Goal: Task Accomplishment & Management: Use online tool/utility

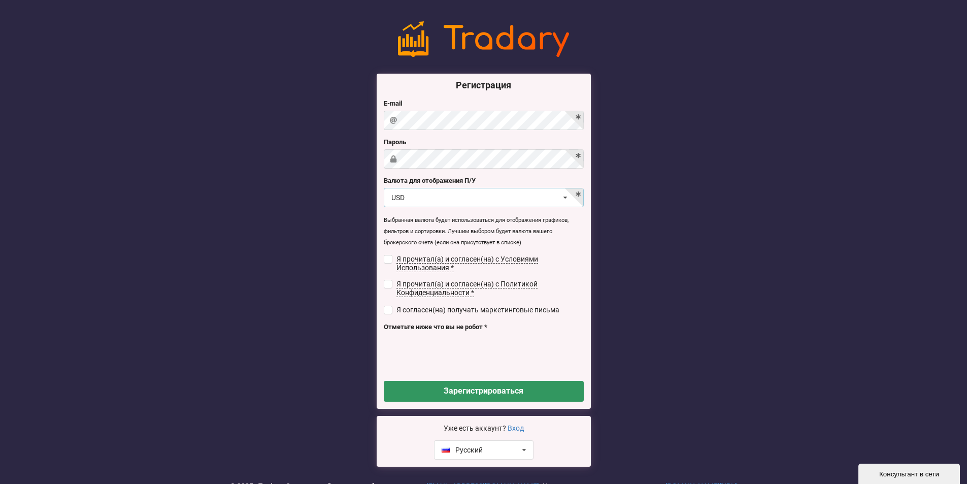
click at [416, 199] on div "USD USD RUB EUR UAH" at bounding box center [484, 197] width 200 height 19
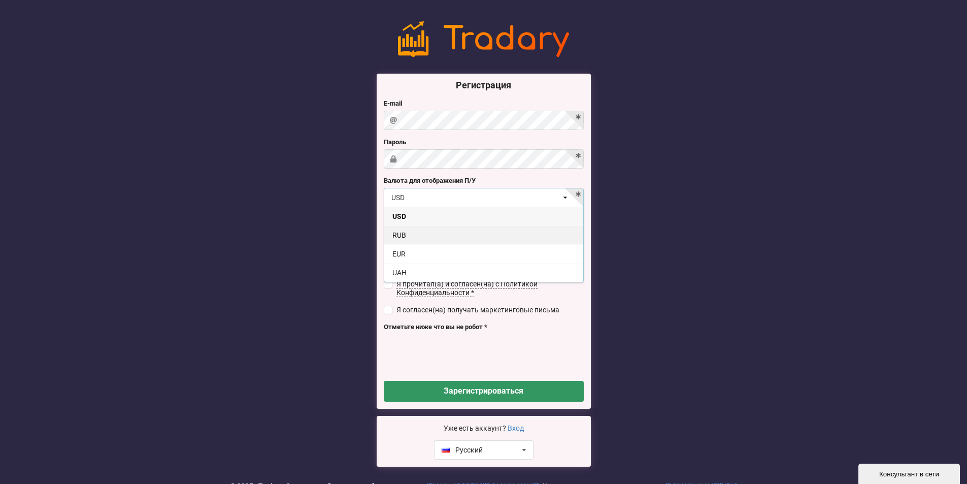
click at [421, 235] on div "RUB" at bounding box center [483, 234] width 199 height 19
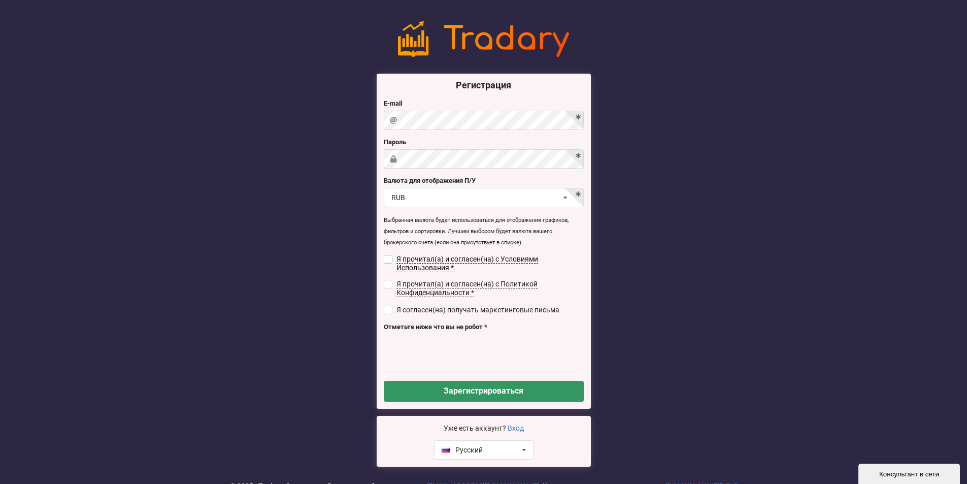
click at [387, 260] on input "checkbox" at bounding box center [388, 259] width 9 height 9
checkbox input "true"
click at [389, 280] on input "checkbox" at bounding box center [388, 284] width 9 height 9
checkbox input "true"
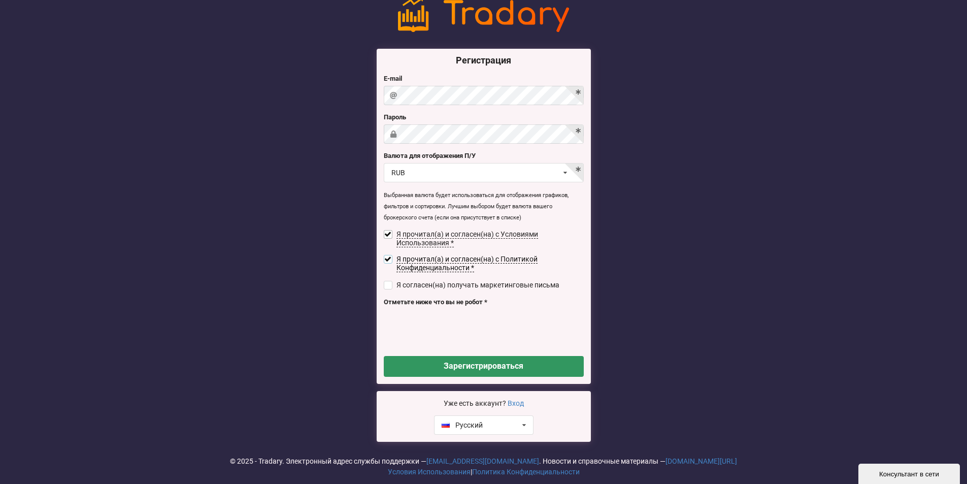
scroll to position [38, 0]
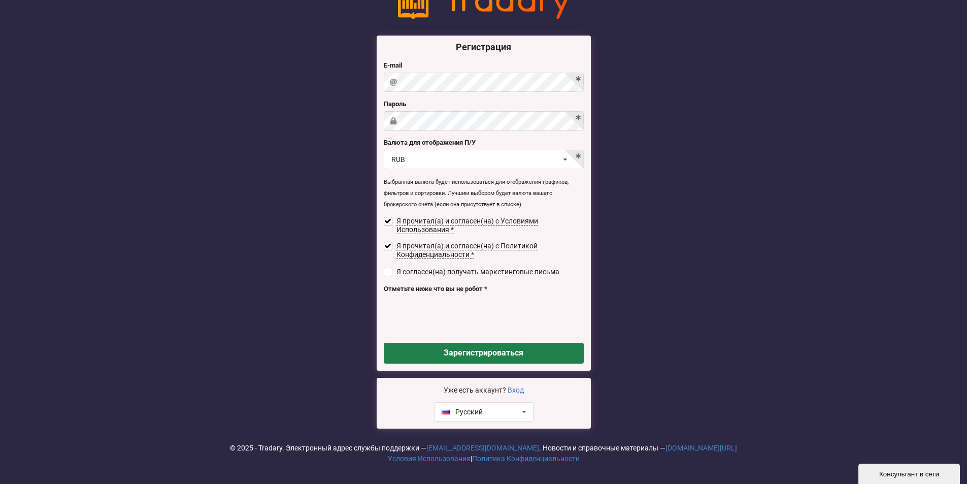
click at [507, 355] on button "Зарегистрироваться" at bounding box center [484, 352] width 200 height 21
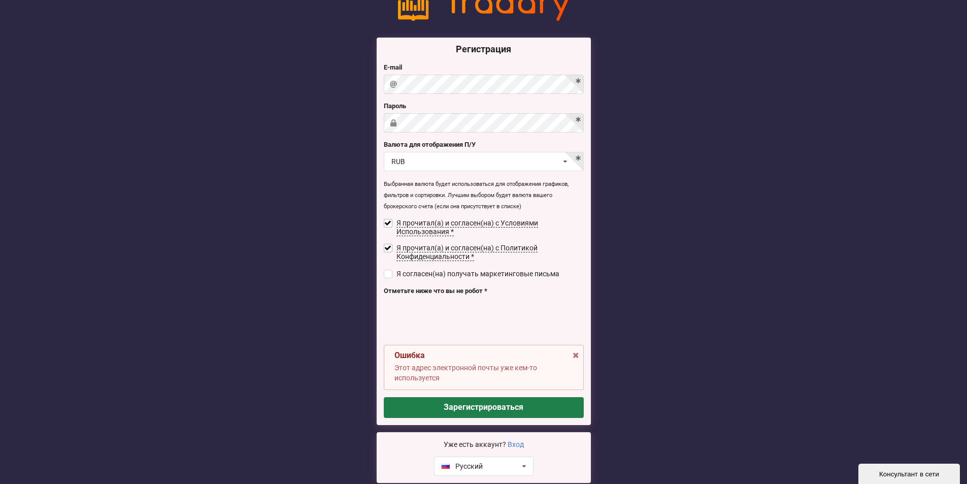
scroll to position [0, 0]
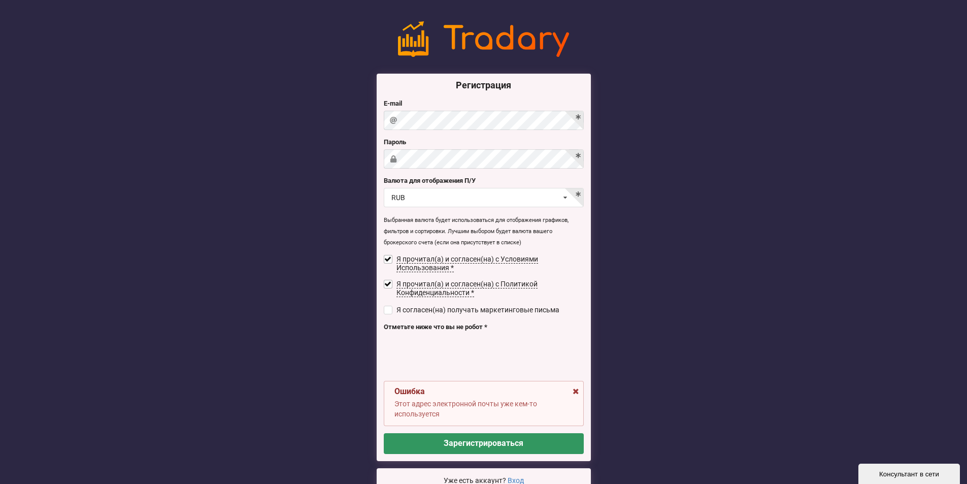
click at [572, 386] on icon at bounding box center [575, 389] width 9 height 7
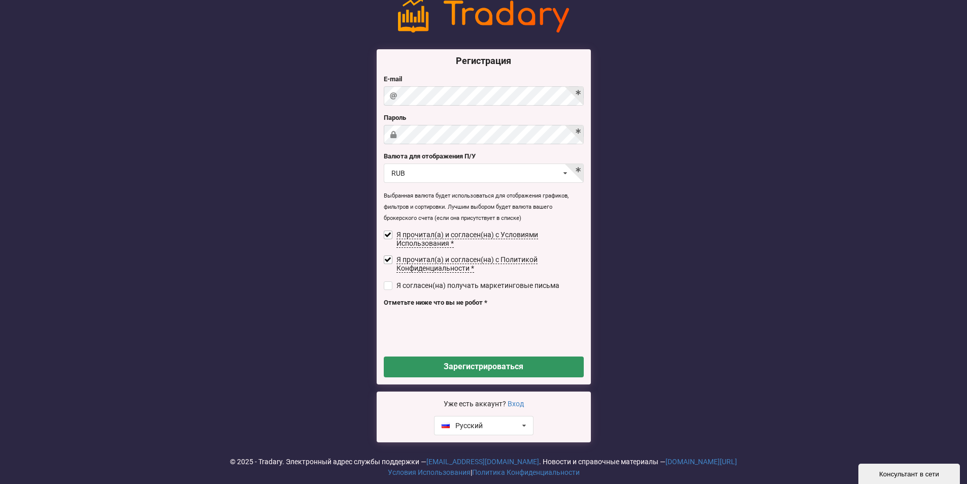
scroll to position [38, 0]
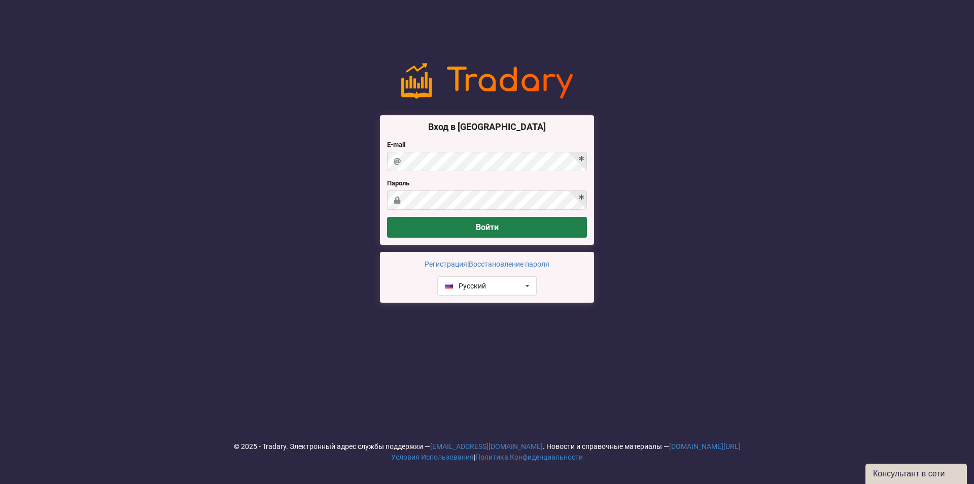
click at [447, 230] on button "Войти" at bounding box center [487, 227] width 200 height 21
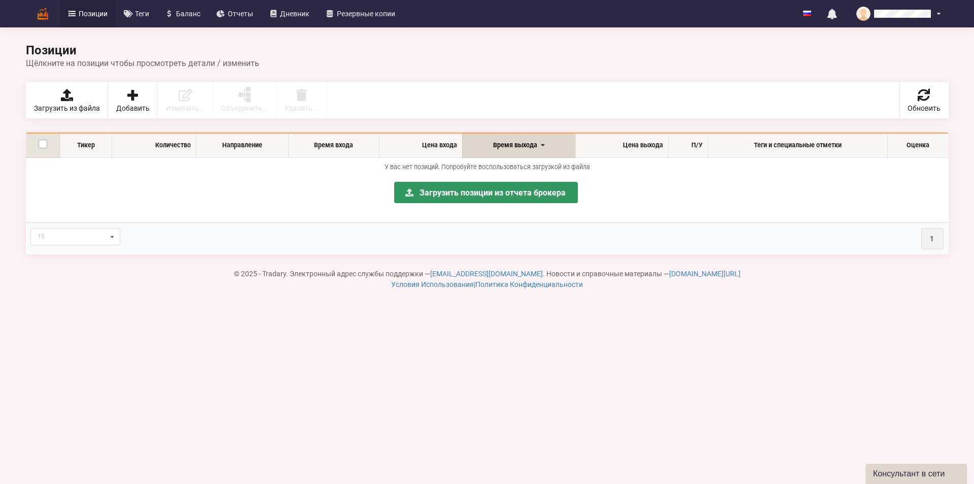
click at [43, 140] on label at bounding box center [43, 140] width 9 height 0
checkbox input "true"
click at [112, 235] on icon at bounding box center [112, 236] width 13 height 17
click at [116, 238] on icon at bounding box center [112, 236] width 13 height 17
click at [86, 164] on p "У вас нет позиций. Попробуйте воспользоваться загрузкой из файла" at bounding box center [486, 166] width 913 height 9
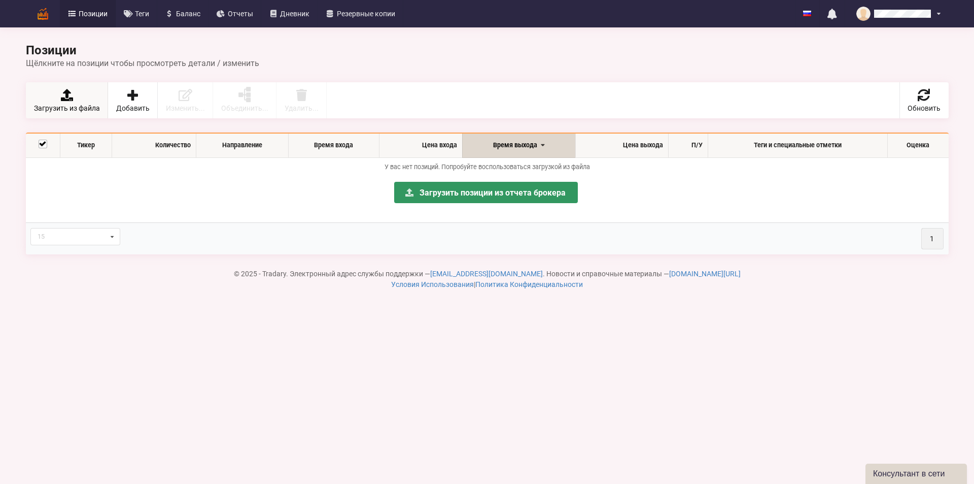
click at [72, 102] on link "Загрузить из файла" at bounding box center [67, 100] width 82 height 36
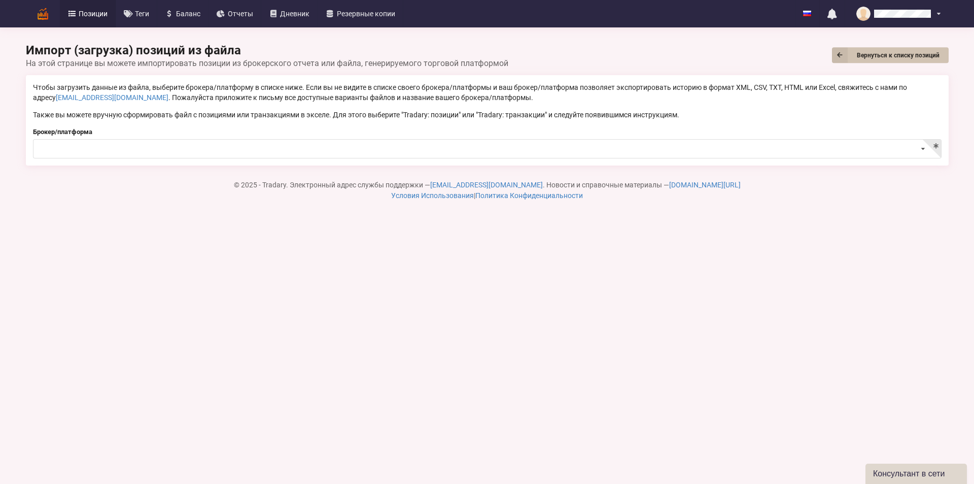
click at [876, 55] on link "Вернуться к списку позиций" at bounding box center [890, 55] width 117 height 16
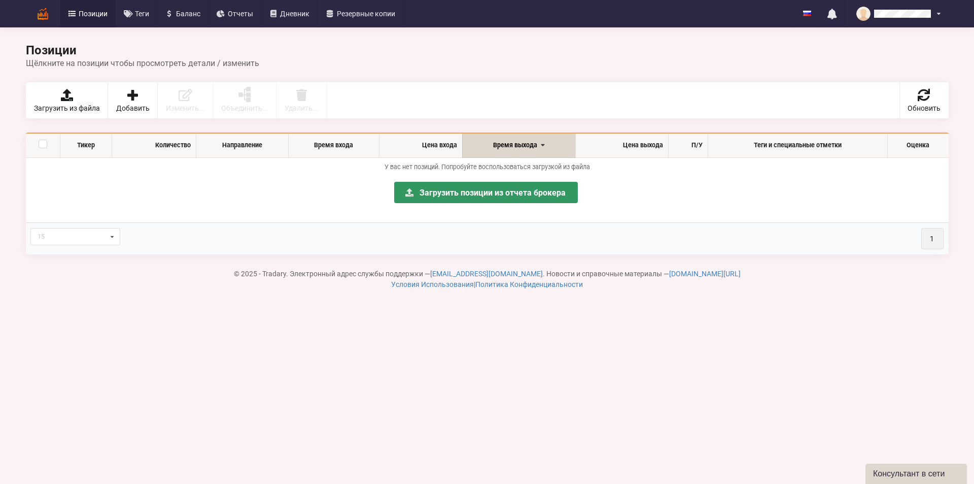
click at [99, 14] on span "Позиции" at bounding box center [93, 13] width 29 height 7
click at [73, 13] on icon at bounding box center [72, 13] width 9 height 7
click at [99, 11] on span "Позиции" at bounding box center [93, 13] width 29 height 7
click at [127, 100] on icon at bounding box center [132, 95] width 14 height 12
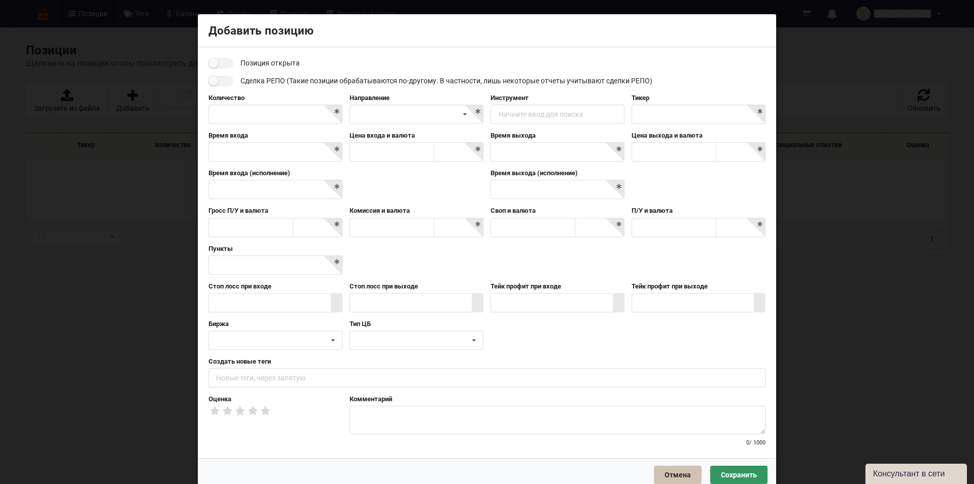
click at [664, 473] on button "Отмена" at bounding box center [678, 474] width 48 height 18
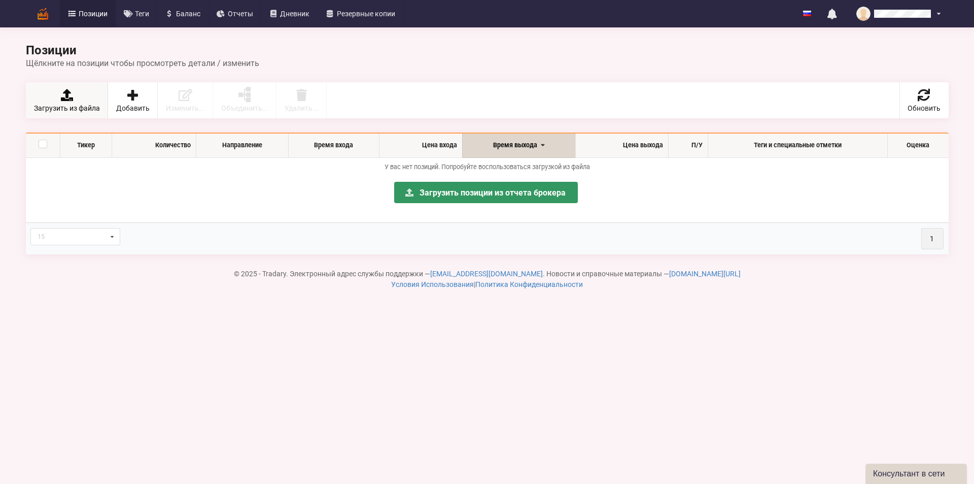
click at [80, 103] on link "Загрузить из файла" at bounding box center [67, 100] width 82 height 36
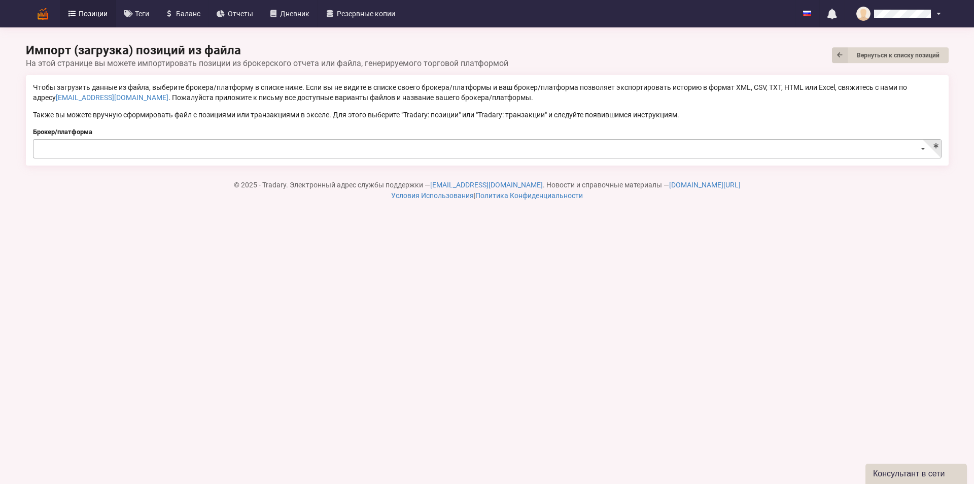
click at [921, 147] on icon at bounding box center [923, 149] width 15 height 19
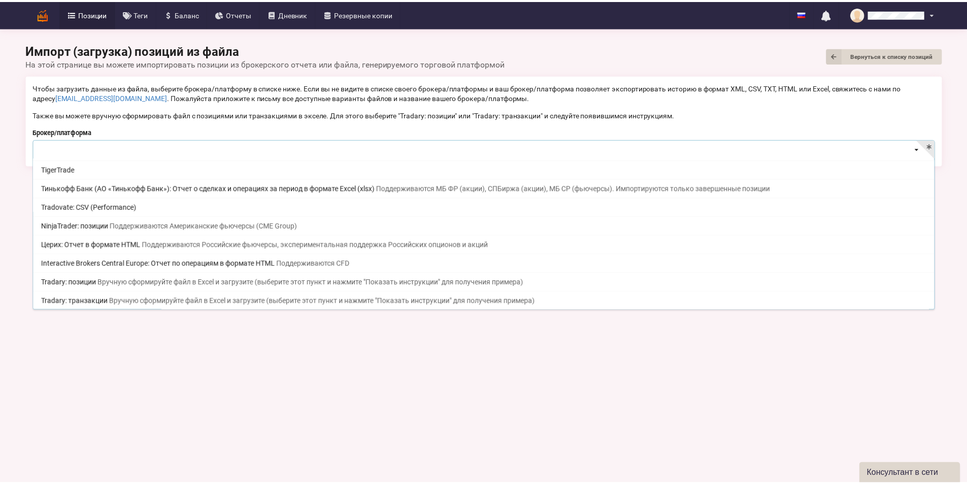
scroll to position [205, 0]
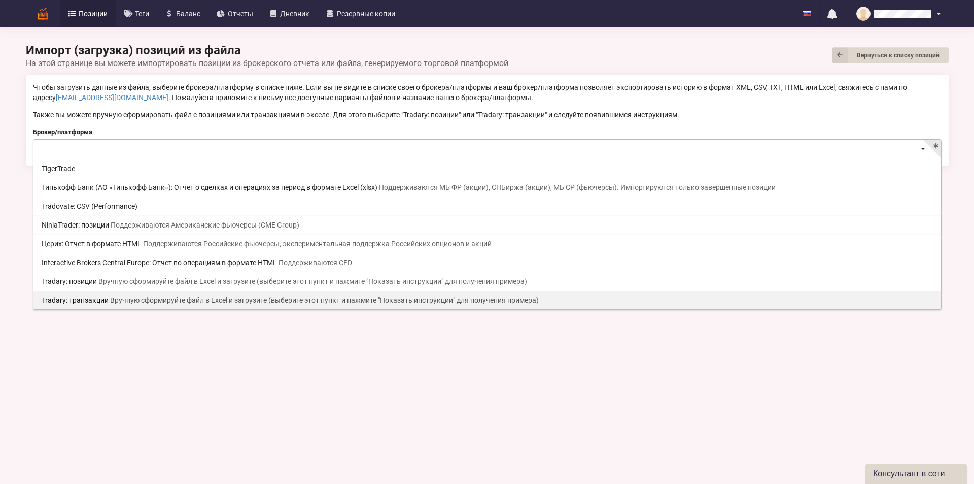
click at [298, 303] on span "Вручную сформируйте файл в Excel и загрузите (выберите этот пункт и нажмите "По…" at bounding box center [324, 300] width 429 height 8
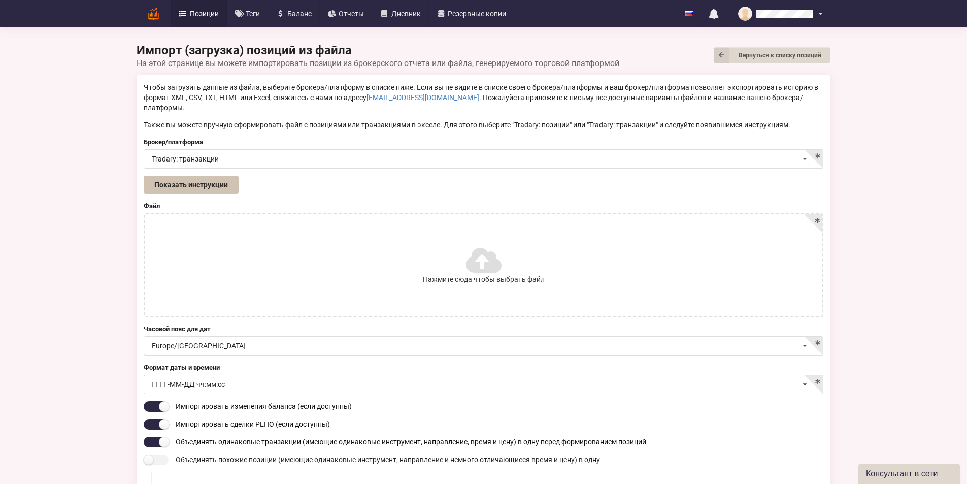
click at [144, 176] on button "Показать инструкции" at bounding box center [191, 185] width 95 height 18
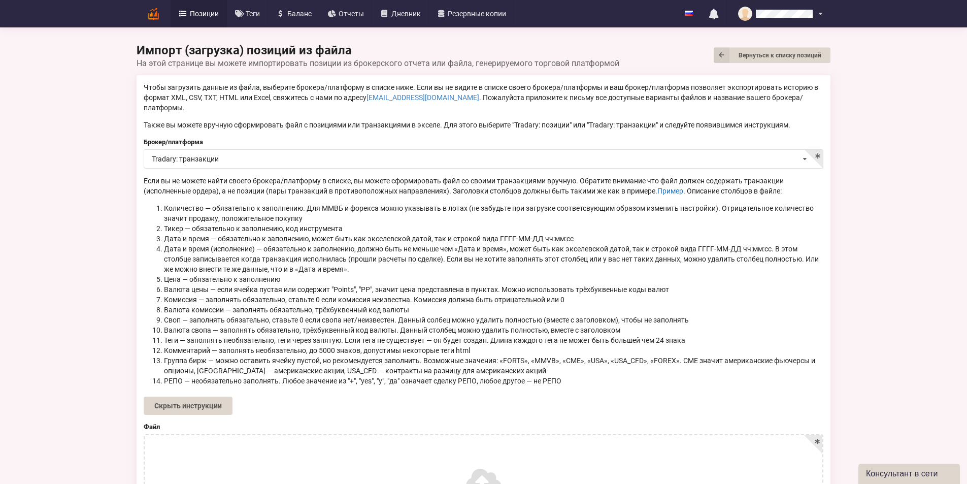
click at [657, 187] on link "Пример" at bounding box center [670, 191] width 26 height 8
